Goal: Task Accomplishment & Management: Use online tool/utility

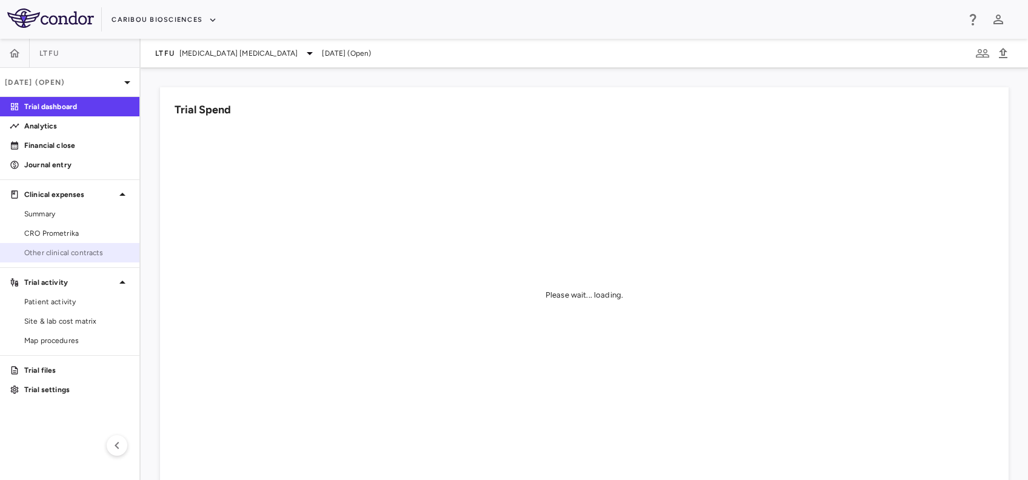
click at [73, 254] on span "Other clinical contracts" at bounding box center [76, 252] width 105 height 11
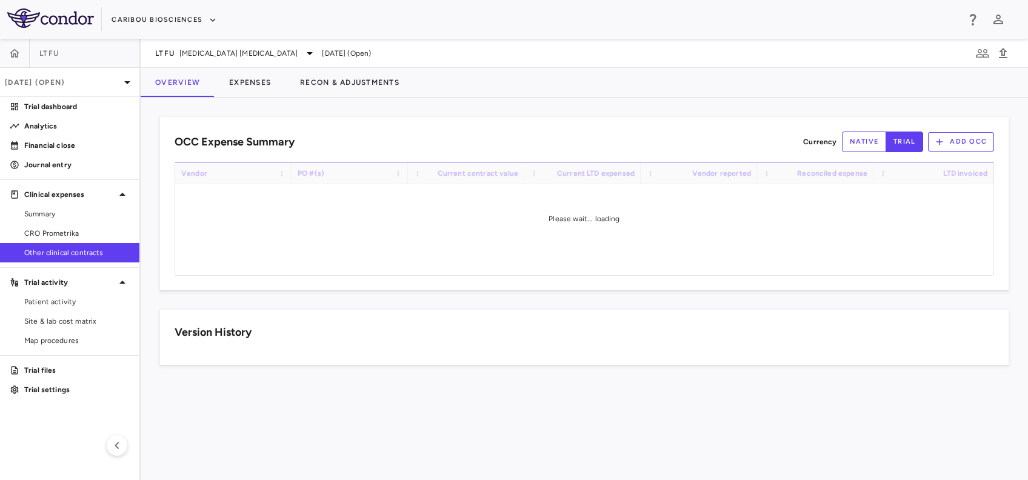
click at [192, 44] on div "LTFU [MEDICAL_DATA] [MEDICAL_DATA] [DATE] (Open)" at bounding box center [585, 53] width 888 height 29
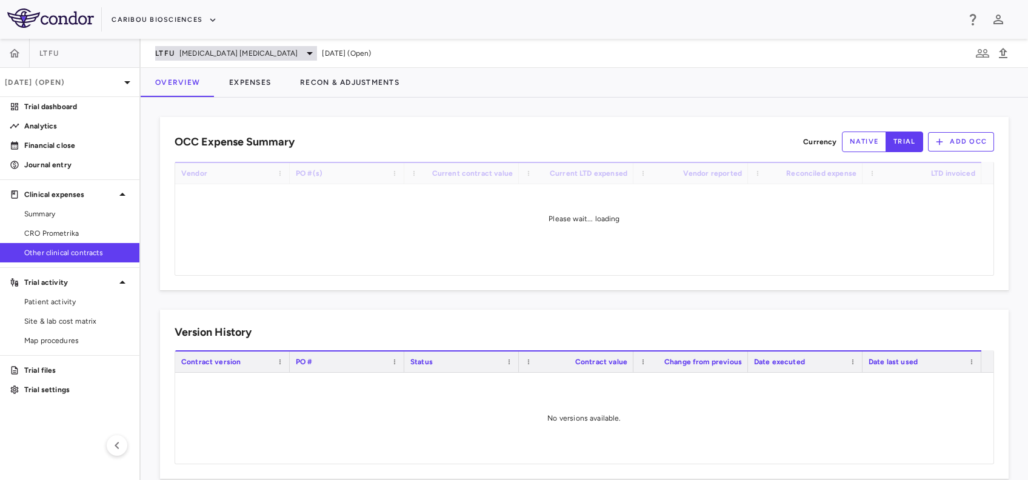
click at [193, 53] on span "[MEDICAL_DATA] [MEDICAL_DATA]" at bounding box center [238, 53] width 118 height 11
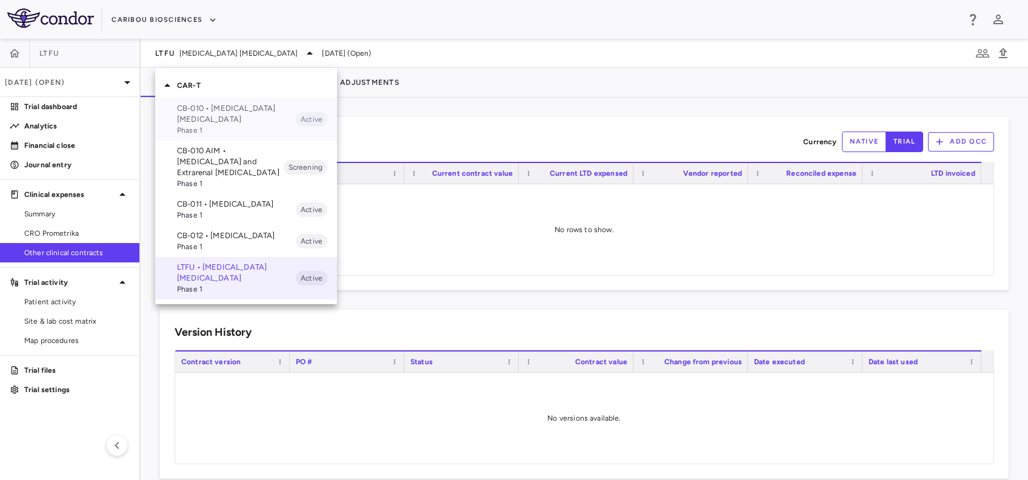
click at [218, 114] on p "CB-010 • [MEDICAL_DATA] [MEDICAL_DATA]" at bounding box center [236, 114] width 119 height 22
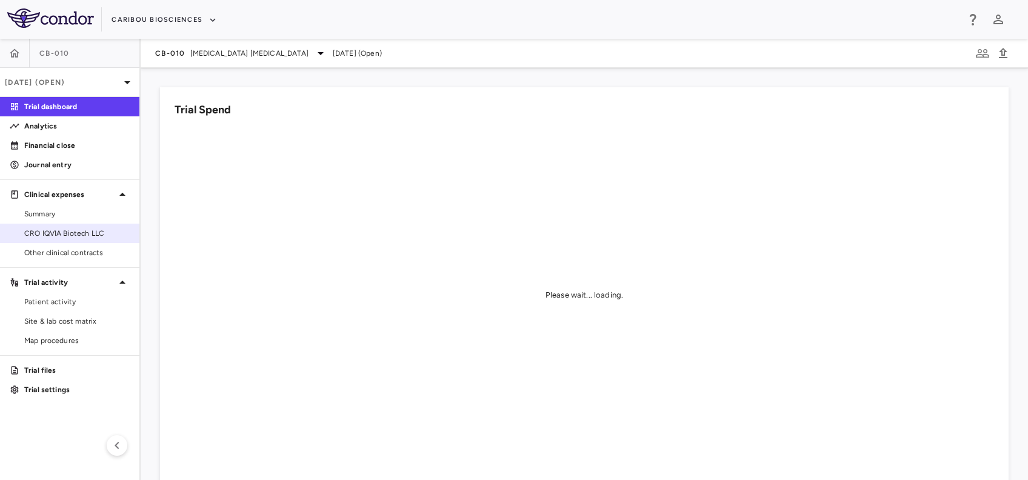
click at [63, 228] on span "CRO IQVIA Biotech LLC" at bounding box center [76, 233] width 105 height 11
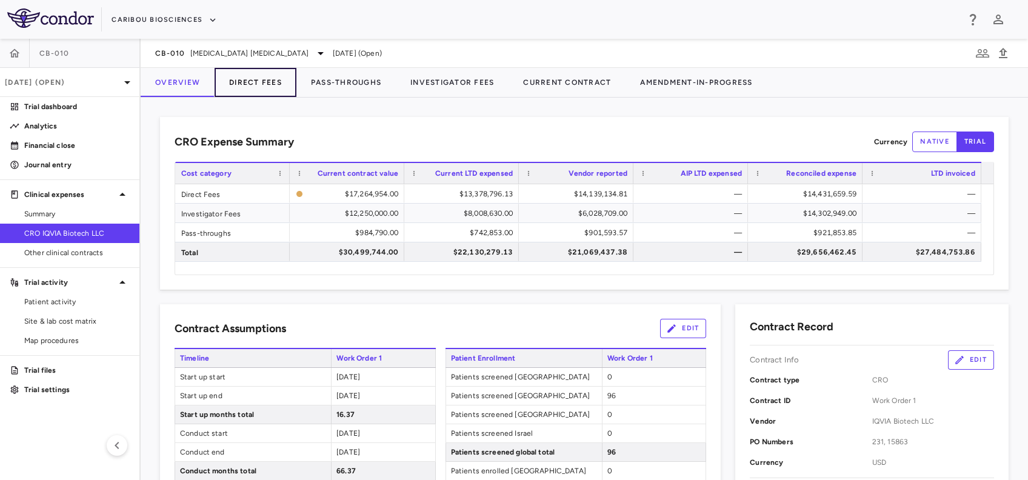
click at [271, 83] on button "Direct Fees" at bounding box center [256, 82] width 82 height 29
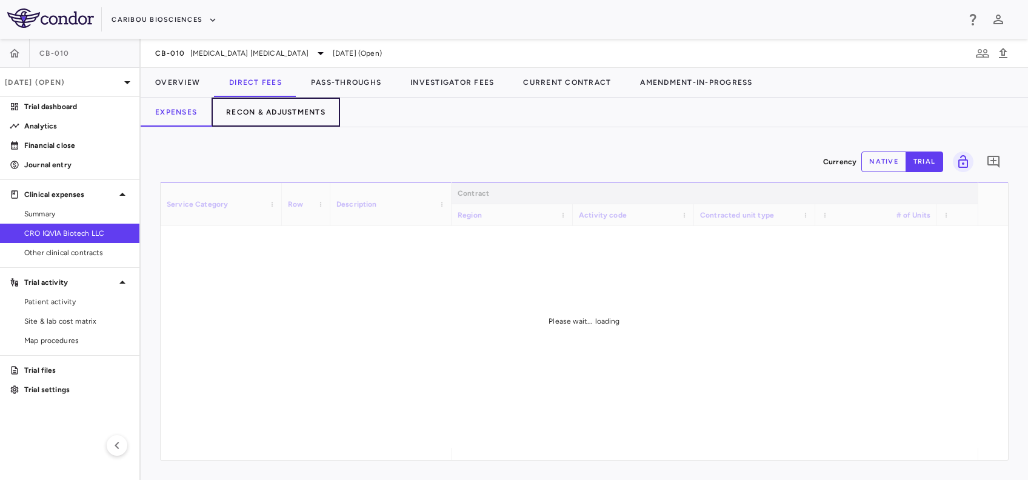
click at [263, 111] on button "Recon & Adjustments" at bounding box center [276, 112] width 129 height 29
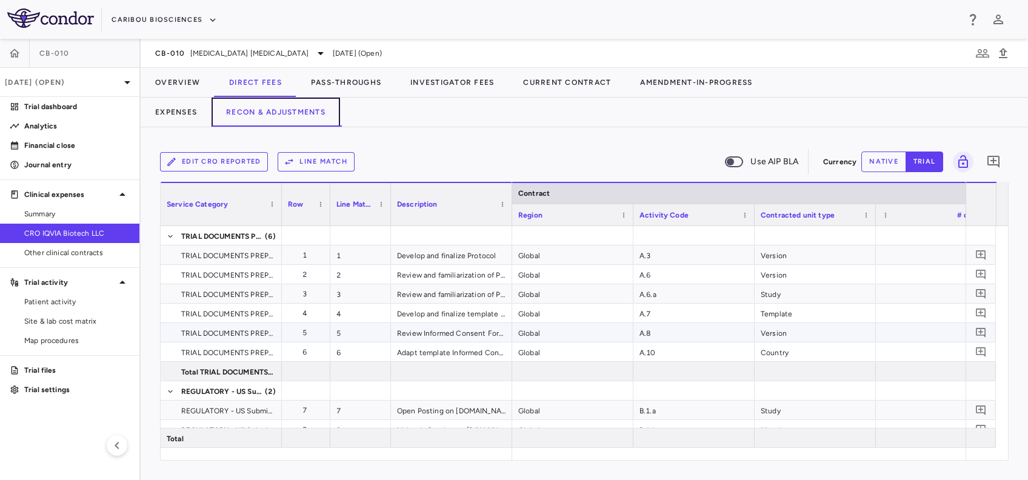
scroll to position [161, 0]
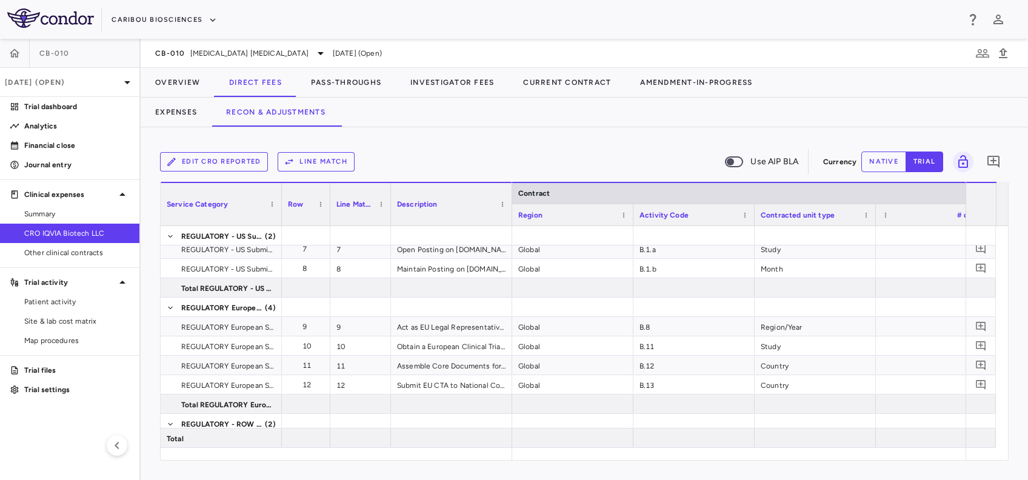
click at [84, 263] on aside "CB-010 [DATE] (Open) Trial dashboard Analytics Financial close Journal entry Cl…" at bounding box center [70, 259] width 141 height 441
click at [87, 259] on link "Other clinical contracts" at bounding box center [69, 253] width 139 height 18
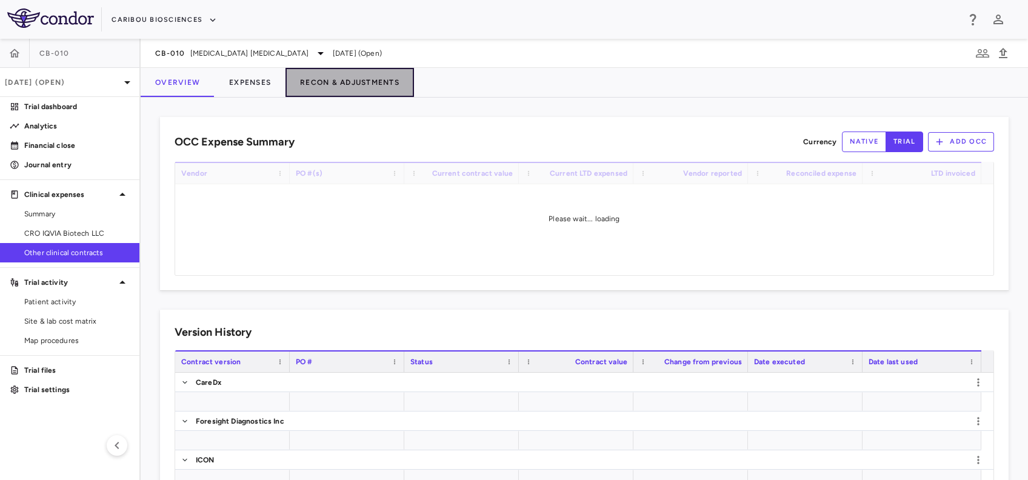
click at [335, 96] on button "Recon & Adjustments" at bounding box center [350, 82] width 129 height 29
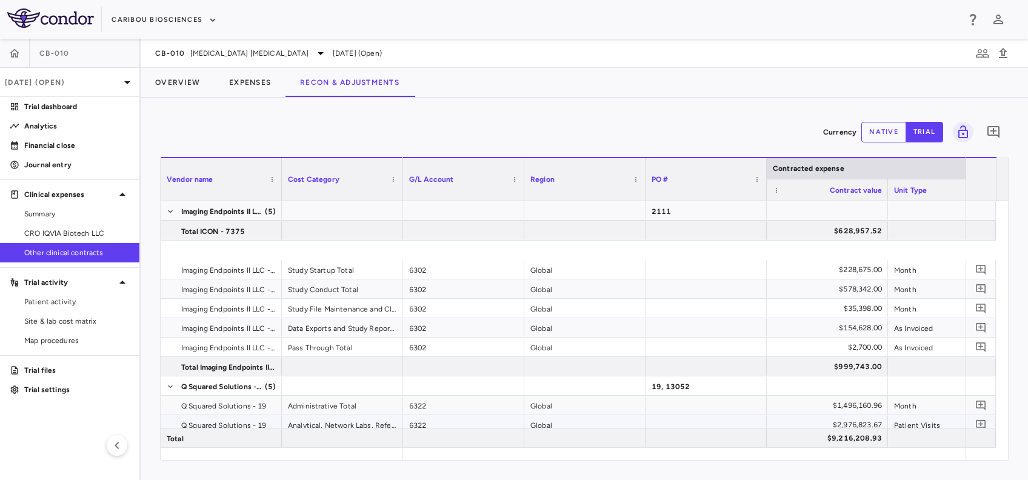
scroll to position [566, 0]
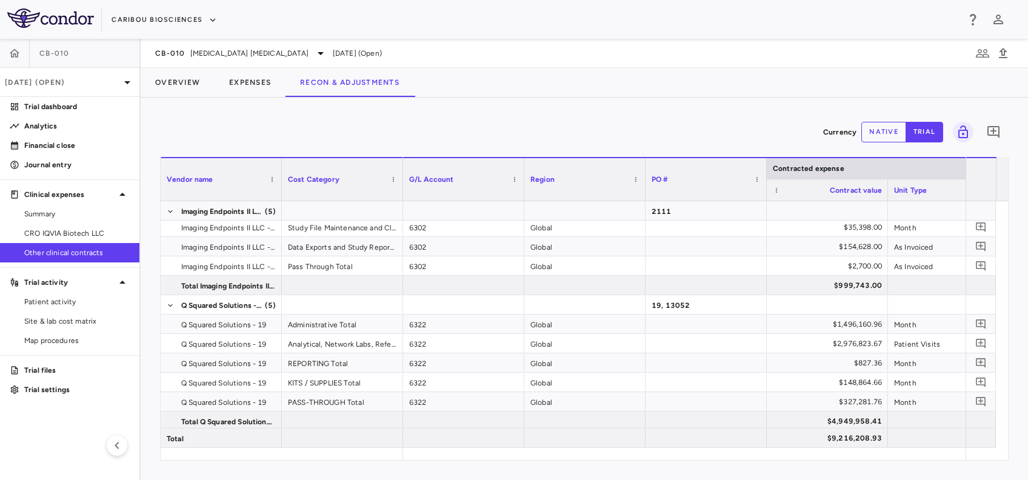
click at [869, 135] on button "native" at bounding box center [884, 132] width 45 height 21
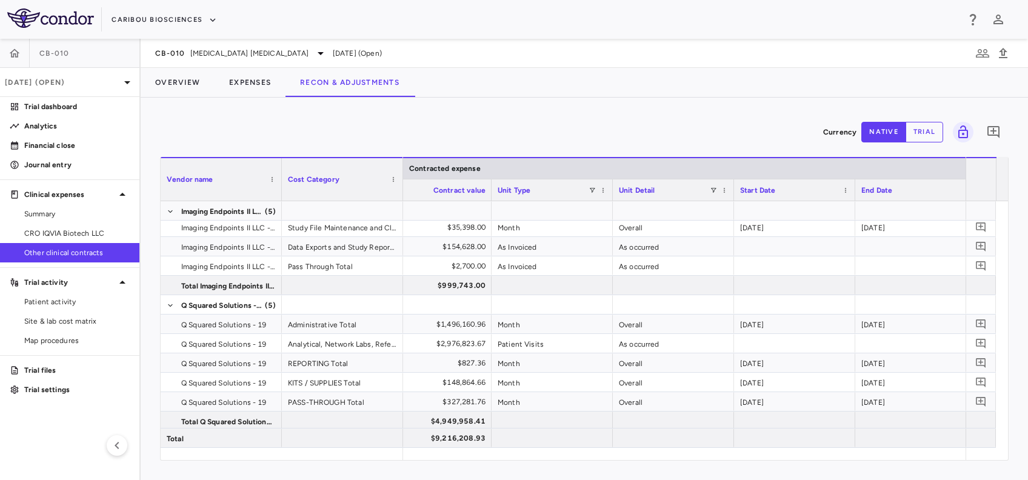
scroll to position [0, 0]
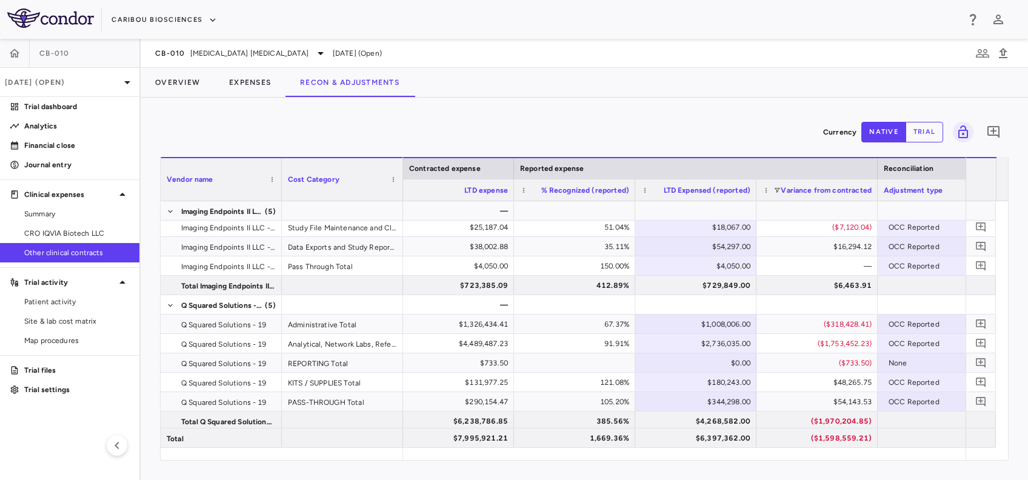
type button "native"
click at [624, 328] on div "67.37%" at bounding box center [577, 324] width 104 height 19
click at [619, 382] on div "121.08%" at bounding box center [577, 382] width 104 height 19
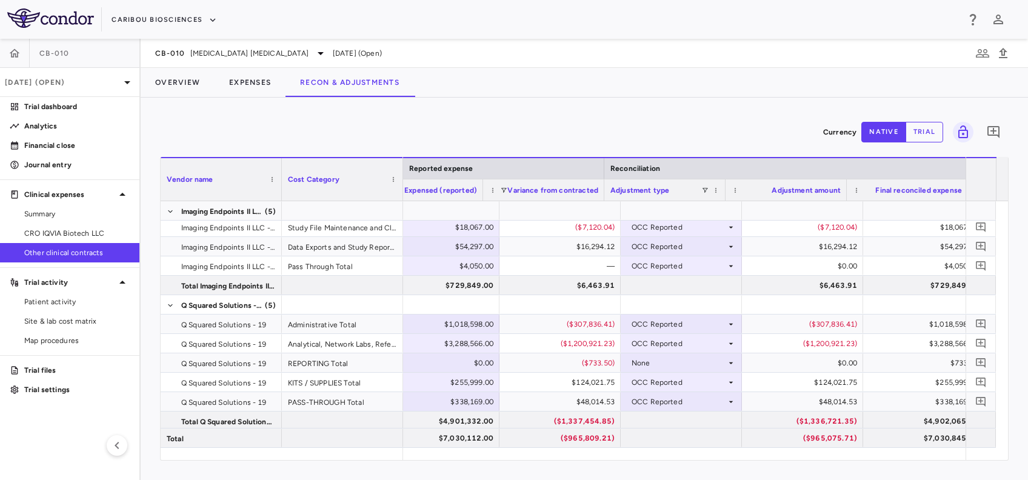
scroll to position [0, 1618]
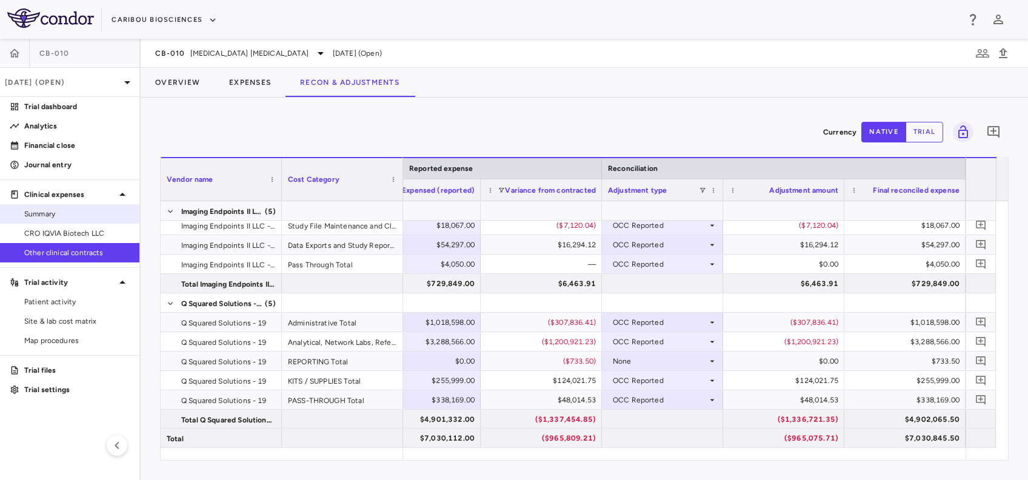
drag, startPoint x: 67, startPoint y: 213, endPoint x: 58, endPoint y: 206, distance: 10.8
click at [67, 213] on span "Summary" at bounding box center [76, 214] width 105 height 11
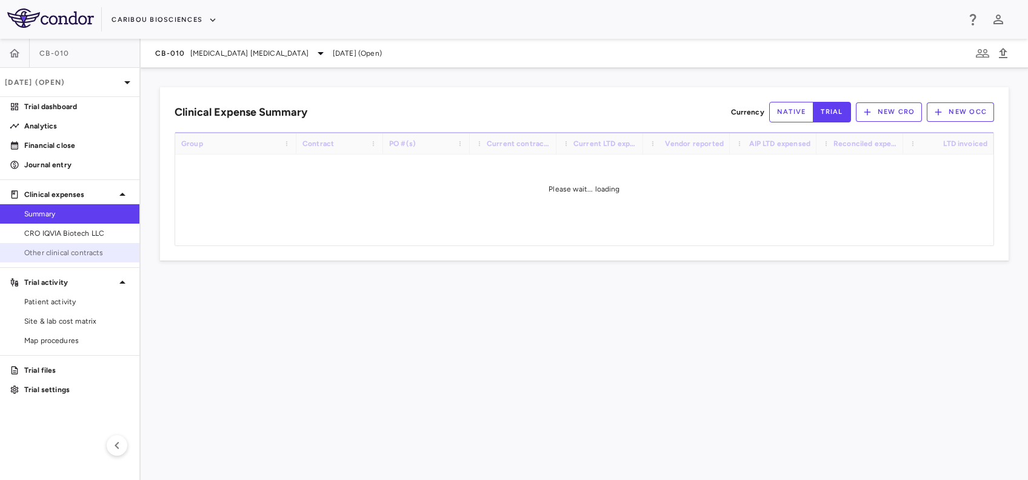
click at [62, 252] on span "Other clinical contracts" at bounding box center [76, 252] width 105 height 11
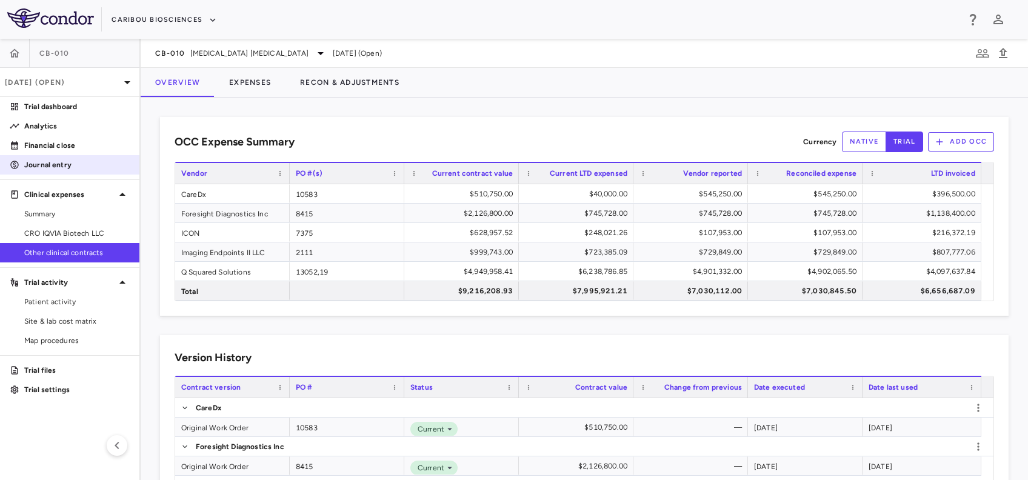
click at [70, 161] on p "Journal entry" at bounding box center [76, 164] width 105 height 11
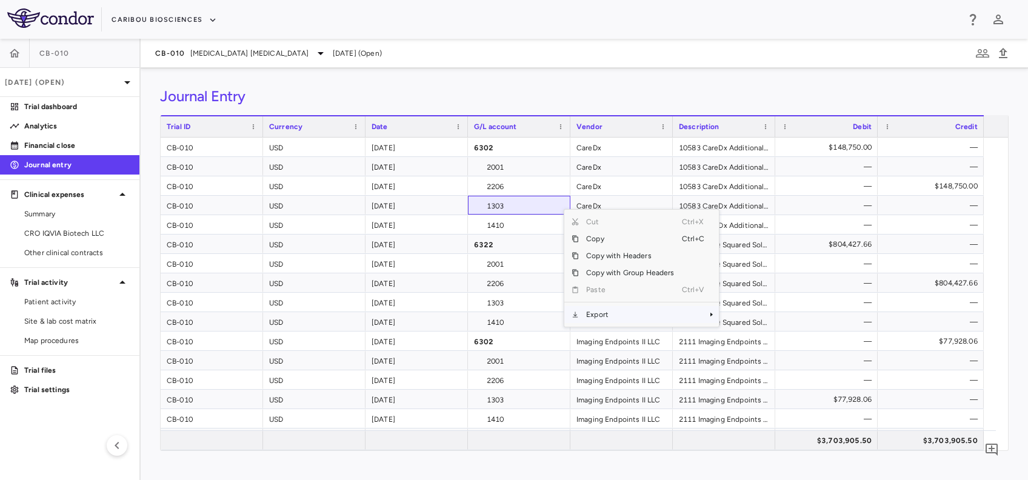
click at [597, 307] on span "Export" at bounding box center [630, 314] width 102 height 17
click at [701, 319] on span "Context Menu" at bounding box center [695, 314] width 27 height 17
click at [743, 332] on span "Excel Export" at bounding box center [759, 335] width 57 height 17
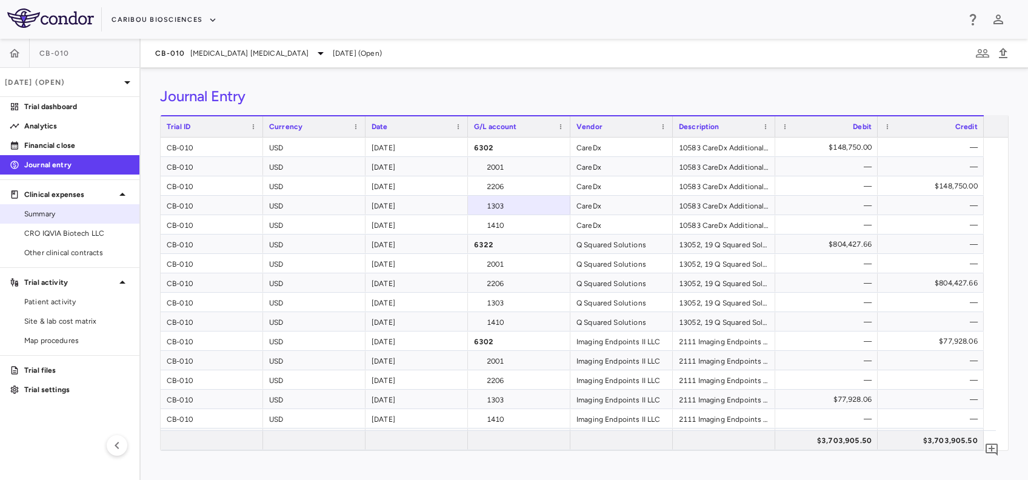
click at [48, 216] on span "Summary" at bounding box center [76, 214] width 105 height 11
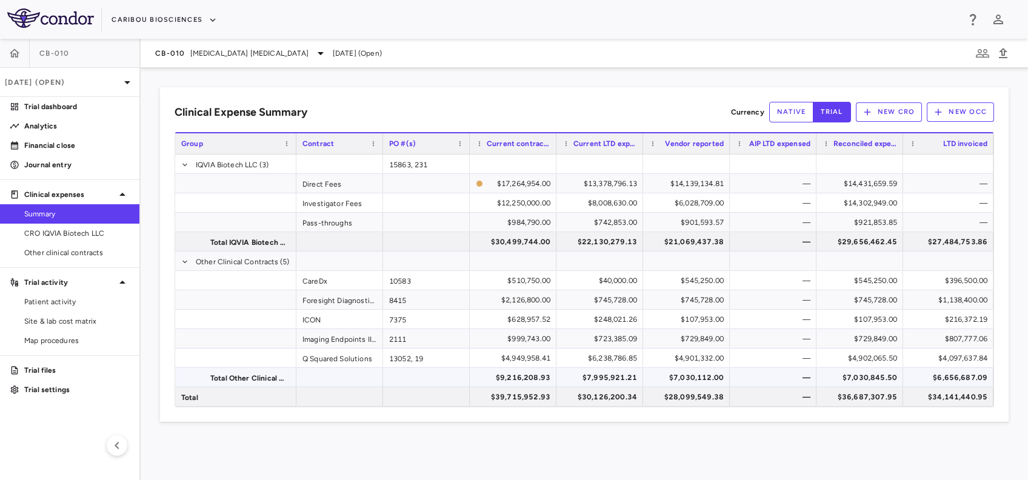
click at [521, 380] on div "$9,216,208.93" at bounding box center [516, 377] width 70 height 19
drag, startPoint x: 533, startPoint y: 393, endPoint x: 543, endPoint y: 391, distance: 9.9
click at [536, 391] on div "$39,715,952.93" at bounding box center [516, 396] width 70 height 19
click at [598, 236] on div "$22,130,279.13" at bounding box center [602, 241] width 70 height 19
click at [586, 375] on div "$7,995,921.21" at bounding box center [602, 377] width 70 height 19
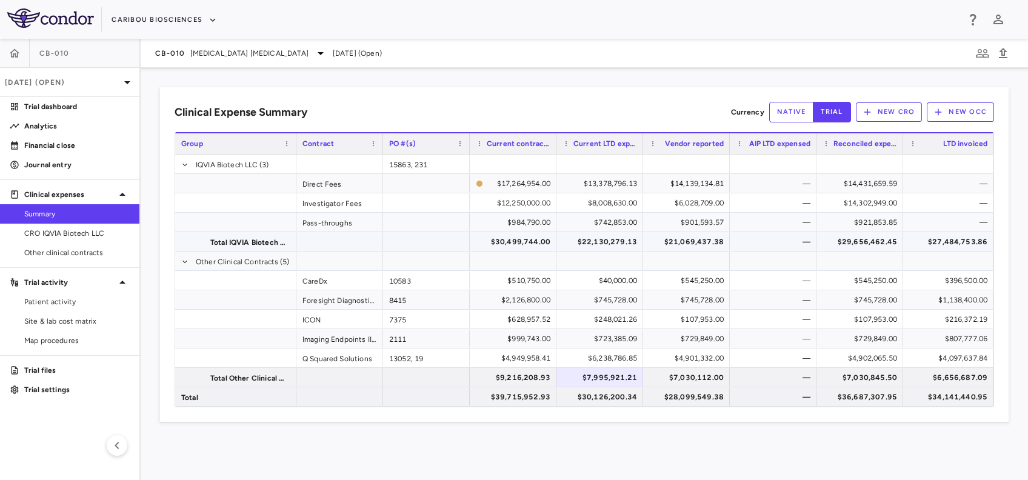
click at [694, 236] on div "$21,069,437.38" at bounding box center [689, 241] width 70 height 19
click at [671, 376] on div "$7,030,112.00" at bounding box center [689, 377] width 70 height 19
click at [697, 282] on div "$545,250.00" at bounding box center [689, 280] width 70 height 19
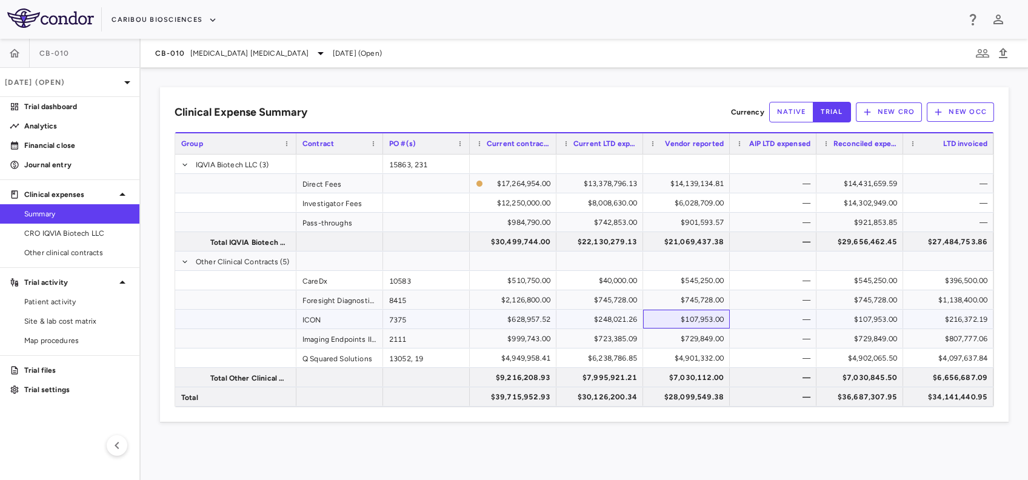
click at [674, 312] on div "$107,953.00" at bounding box center [689, 319] width 70 height 19
click at [672, 354] on div "$4,901,332.00" at bounding box center [689, 358] width 70 height 19
click at [698, 392] on div "$28,099,549.38" at bounding box center [689, 396] width 70 height 19
click at [849, 152] on div "Reconciled expense" at bounding box center [860, 143] width 75 height 21
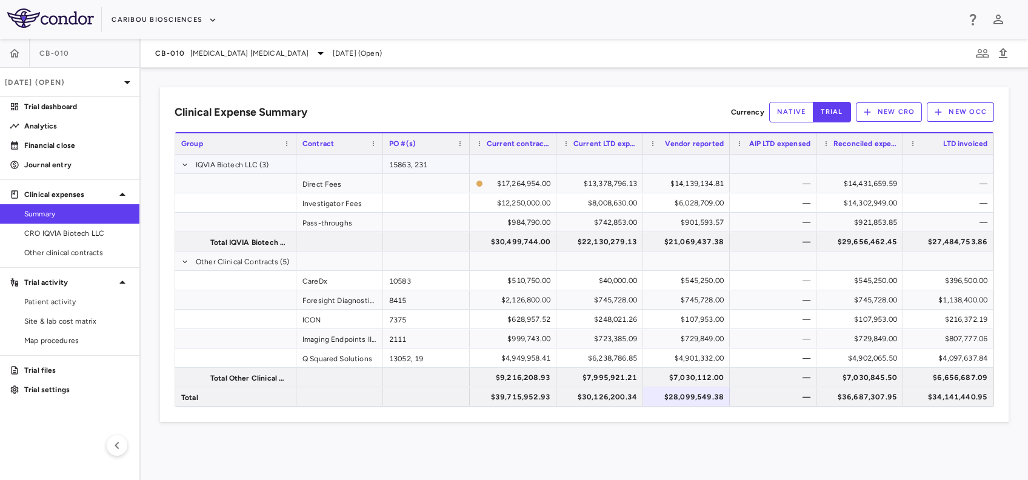
click at [862, 161] on div at bounding box center [860, 164] width 75 height 18
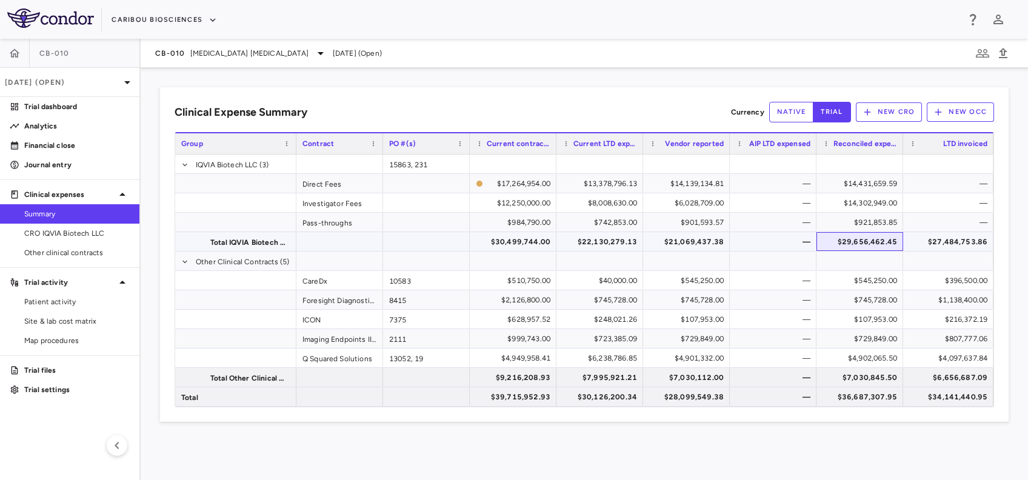
click at [845, 235] on div "$29,656,462.45" at bounding box center [863, 241] width 70 height 19
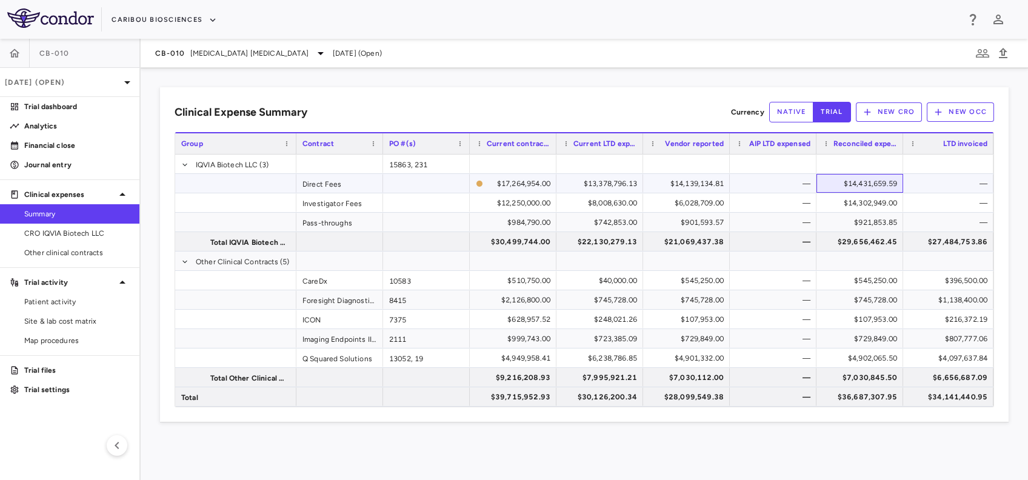
click at [843, 179] on div "$14,431,659.59" at bounding box center [863, 183] width 70 height 19
click at [850, 215] on div "$921,853.85" at bounding box center [863, 222] width 70 height 19
click at [832, 202] on div "$14,302,949.00" at bounding box center [863, 202] width 70 height 19
click at [845, 175] on div "$14,431,659.59" at bounding box center [863, 183] width 70 height 19
click at [841, 243] on div "$29,656,462.45" at bounding box center [863, 241] width 70 height 19
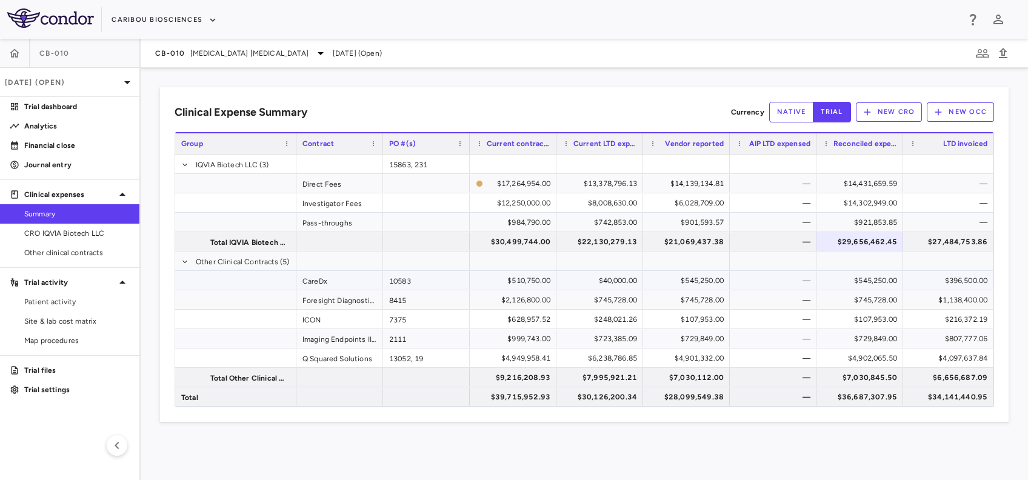
click at [855, 284] on div "$545,250.00" at bounding box center [863, 280] width 70 height 19
click at [861, 295] on div "$745,728.00" at bounding box center [863, 299] width 70 height 19
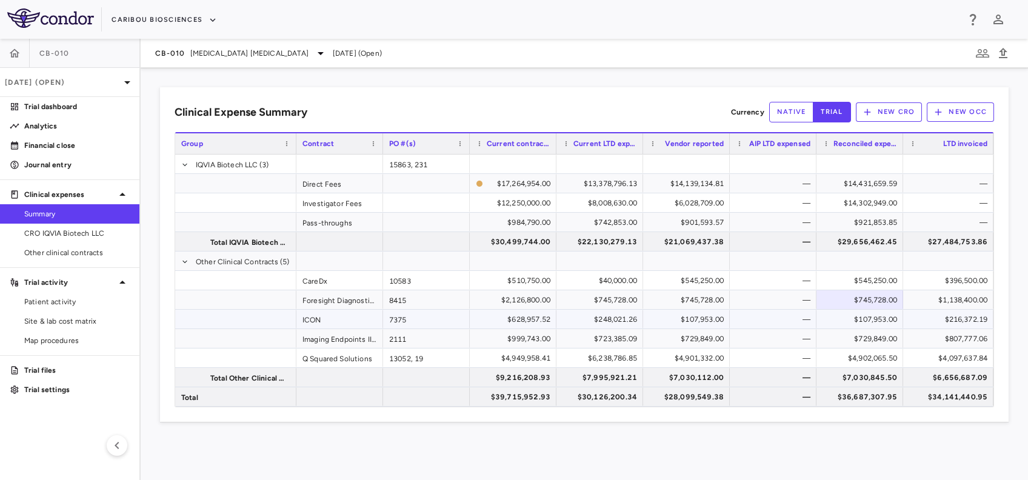
click at [845, 317] on div "$107,953.00" at bounding box center [863, 319] width 70 height 19
click at [837, 334] on div "$729,849.00" at bounding box center [863, 338] width 70 height 19
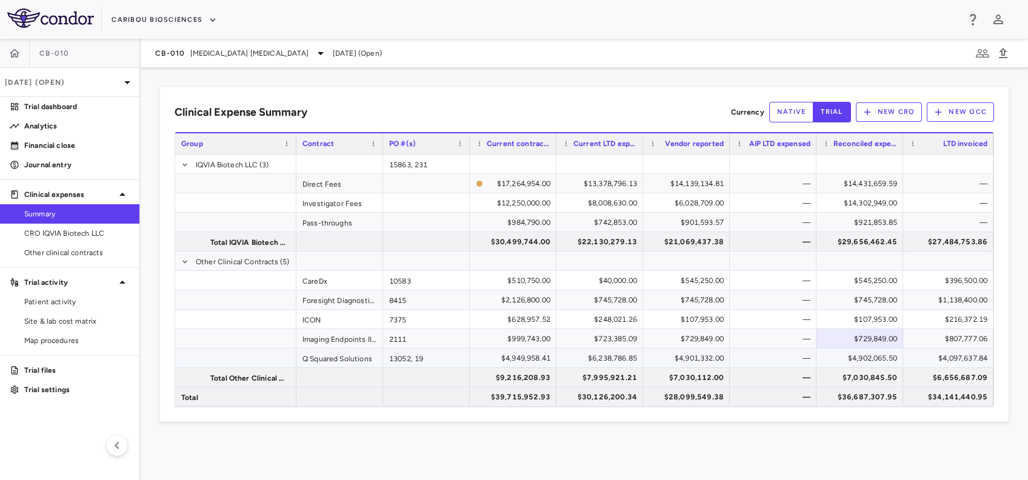
click at [837, 355] on div "$4,902,065.50" at bounding box center [863, 358] width 70 height 19
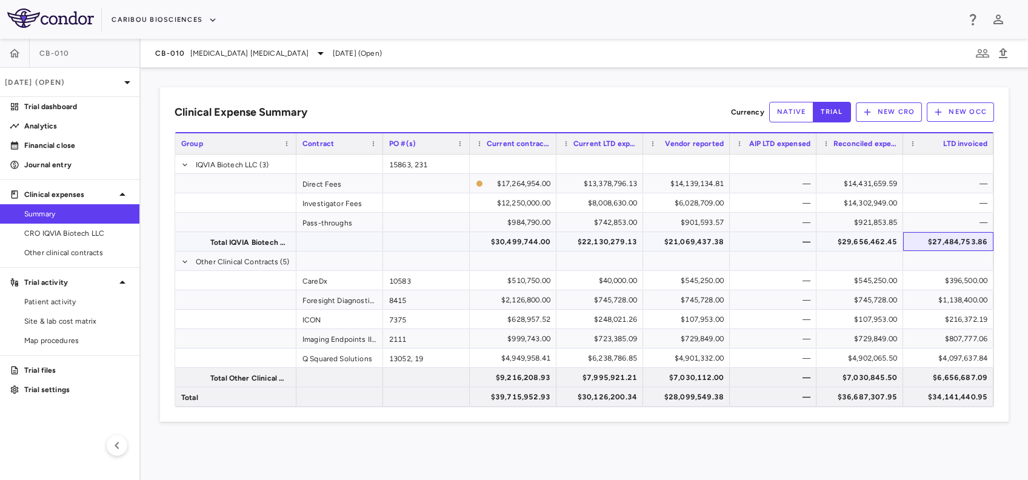
click at [950, 236] on div "$27,484,753.86" at bounding box center [950, 241] width 73 height 19
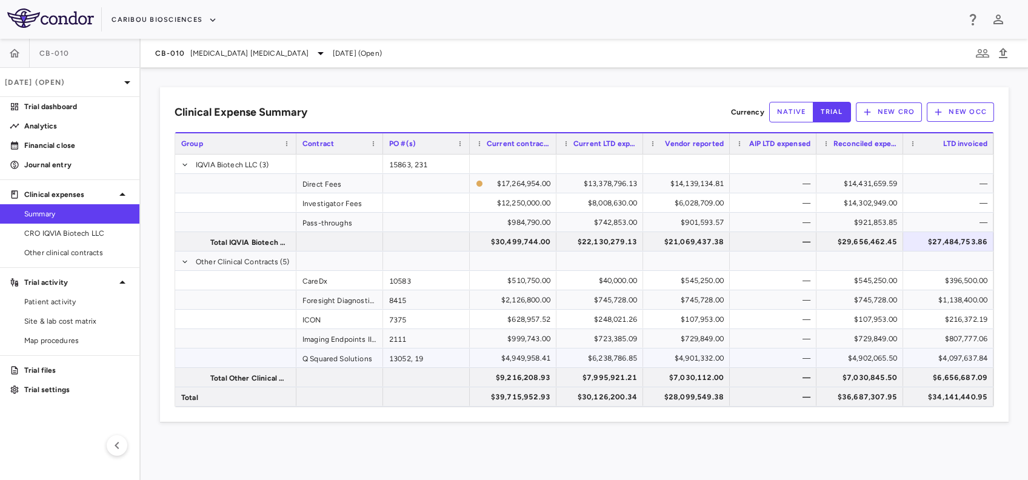
click at [949, 351] on div "$4,097,637.84" at bounding box center [950, 358] width 73 height 19
